Goal: Find specific page/section: Find specific page/section

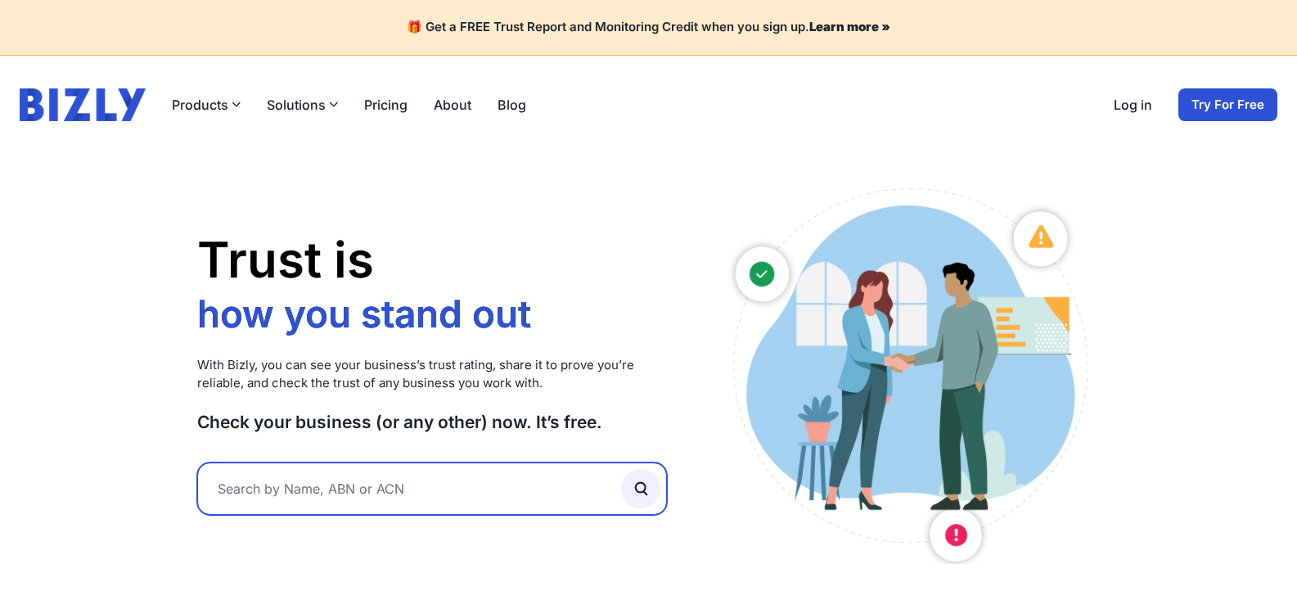
click at [382, 475] on input "text" at bounding box center [432, 488] width 471 height 52
paste input "29 860 761 630"
type input "29 860 761 630"
click at [621, 469] on button "submit" at bounding box center [640, 488] width 39 height 39
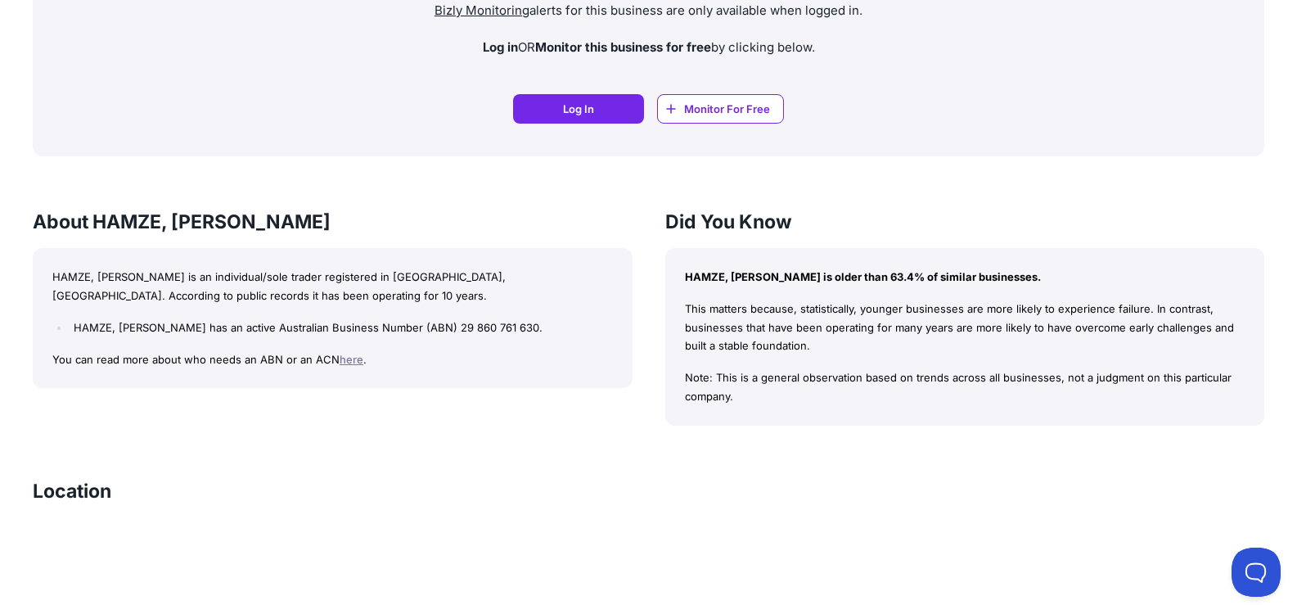
scroll to position [1637, 0]
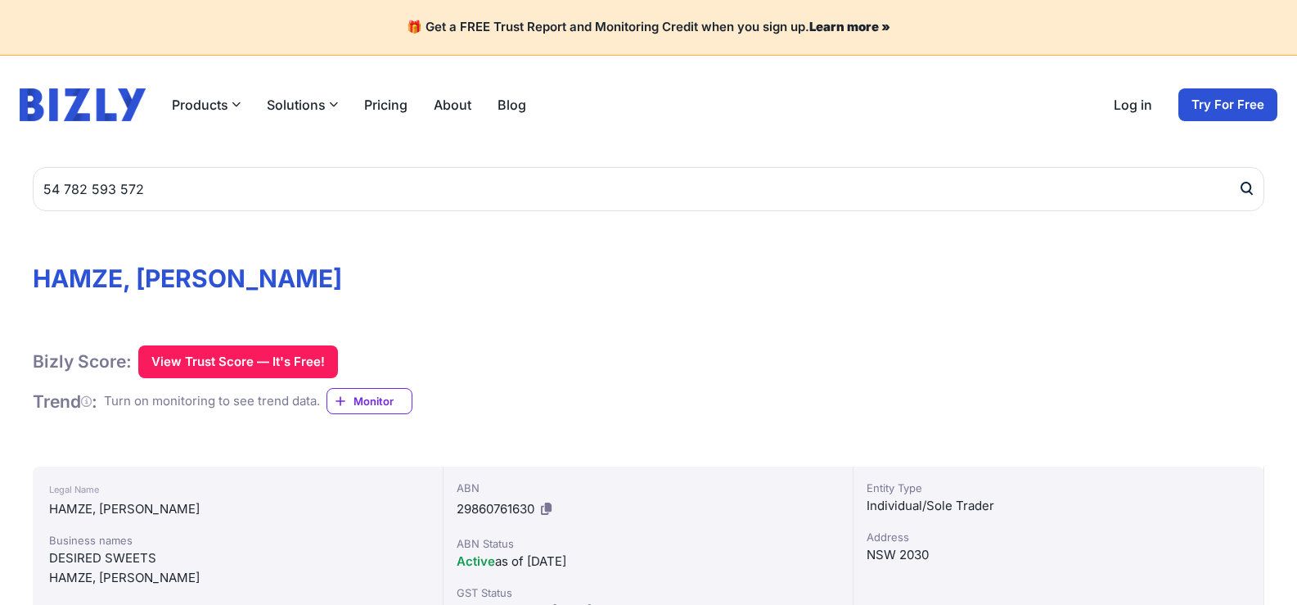
type input "54 782 593 572"
click at [1249, 190] on icon "submit" at bounding box center [1246, 188] width 16 height 17
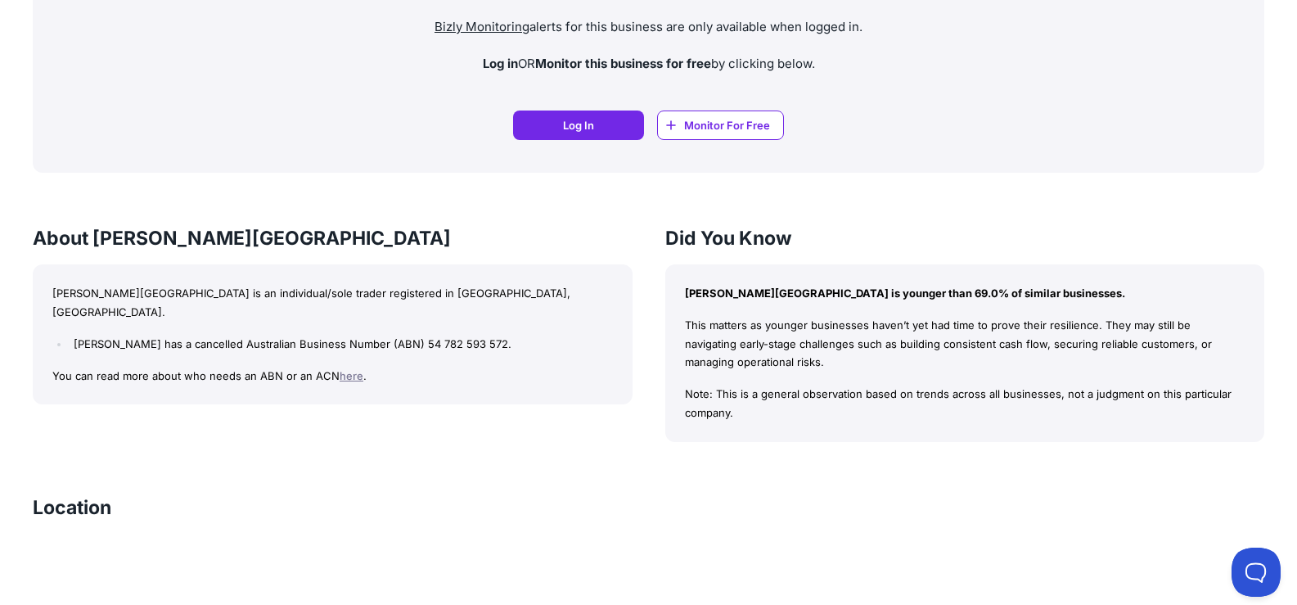
scroll to position [1555, 0]
